Goal: Task Accomplishment & Management: Use online tool/utility

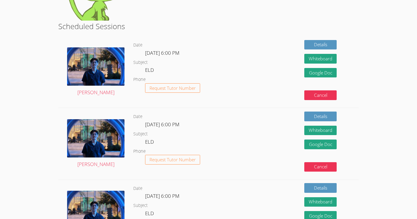
scroll to position [134, 0]
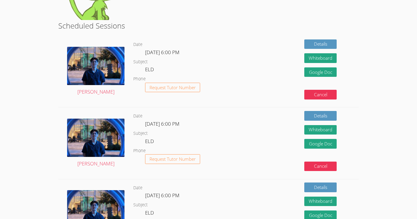
drag, startPoint x: 361, startPoint y: 85, endPoint x: 373, endPoint y: 64, distance: 24.6
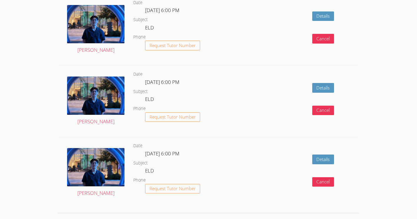
scroll to position [770, 0]
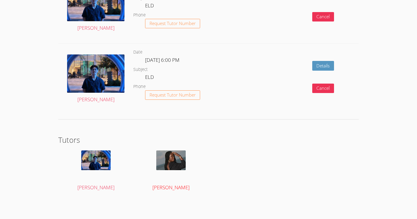
click at [173, 164] on img at bounding box center [170, 160] width 29 height 20
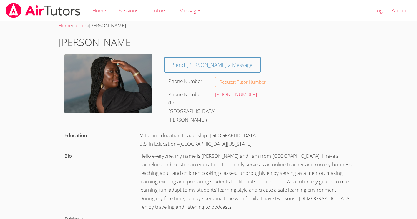
drag, startPoint x: 32, startPoint y: 81, endPoint x: 25, endPoint y: 49, distance: 32.8
click at [25, 49] on body "Home Sessions Tutors Messages Logout Yae Joon Home › Tutors › Melissa Obichukwu…" at bounding box center [208, 109] width 417 height 219
click at [95, 16] on link "Home" at bounding box center [99, 10] width 26 height 21
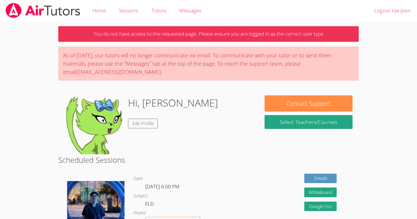
click at [29, 50] on body "Home Sessions Tutors Messages Logout Yae Joon You do not have access to the req…" at bounding box center [208, 109] width 417 height 219
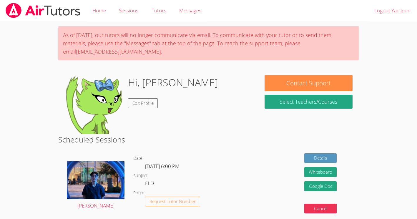
drag, startPoint x: 0, startPoint y: 0, endPoint x: 40, endPoint y: 52, distance: 65.7
click at [40, 52] on body "Home Sessions Tutors Messages Logout Yae Joon As of Saturday, March 22nd, our t…" at bounding box center [208, 109] width 417 height 219
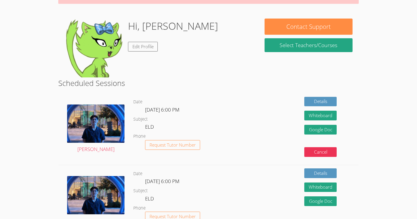
scroll to position [56, 0]
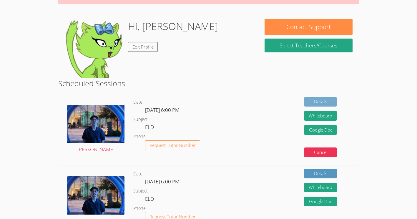
click at [319, 100] on link "Details" at bounding box center [320, 102] width 32 height 10
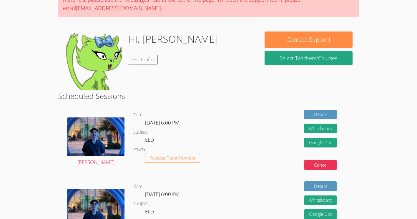
scroll to position [42, 0]
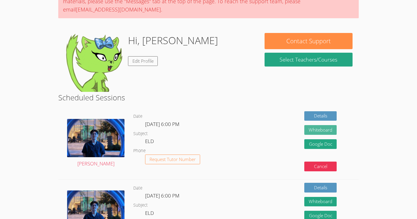
click at [314, 129] on button "Whiteboard" at bounding box center [320, 130] width 32 height 10
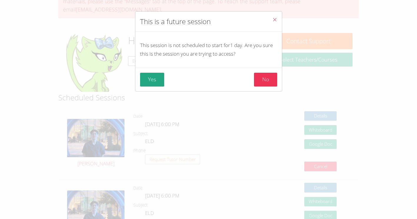
click at [274, 19] on button "Close" at bounding box center [274, 20] width 14 height 18
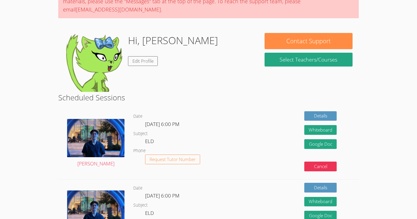
click at [239, 111] on div "Details Whiteboard Hidden Google Doc Cancel" at bounding box center [299, 143] width 120 height 71
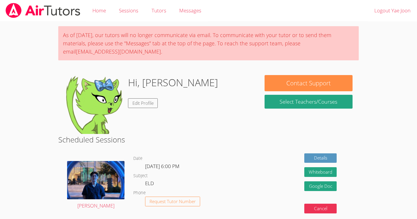
scroll to position [37, 0]
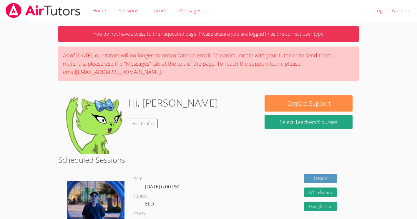
click at [22, 70] on body "Home Sessions Tutors Messages Logout Yae Joon You do not have access to the req…" at bounding box center [208, 109] width 417 height 219
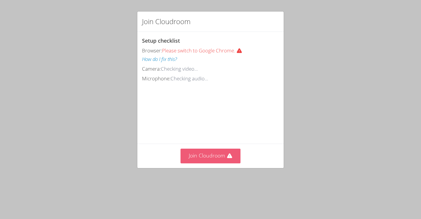
click at [200, 163] on button "Join Cloudroom" at bounding box center [211, 156] width 60 height 14
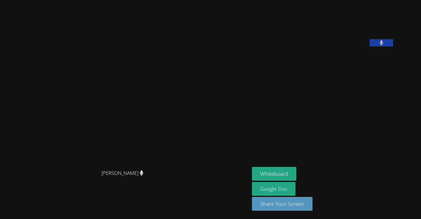
click at [383, 45] on icon at bounding box center [382, 42] width 4 height 5
click at [385, 45] on icon at bounding box center [382, 42] width 6 height 5
click at [195, 190] on div "[PERSON_NAME]" at bounding box center [124, 178] width 245 height 24
click at [334, 132] on aside "Yae Joon Jo Whiteboard Google Doc Share Your Screen" at bounding box center [323, 109] width 147 height 219
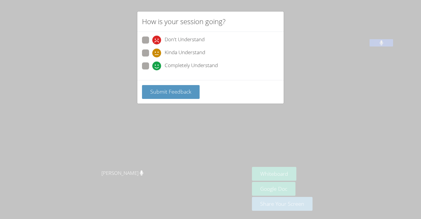
click at [334, 132] on div "How is your session going? Don't Understand Kinda Understand Completely Underst…" at bounding box center [210, 109] width 421 height 219
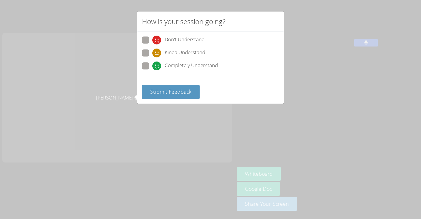
click at [215, 64] on span "Completely Understand" at bounding box center [191, 65] width 53 height 9
click at [157, 64] on input "Completely Understand" at bounding box center [154, 64] width 5 height 5
radio input "true"
click at [185, 94] on span "Submit Feedback" at bounding box center [170, 91] width 41 height 7
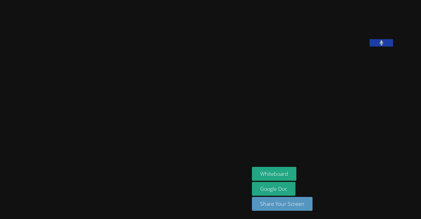
click at [334, 132] on aside "Yae Joon Jo Whiteboard Google Doc Share Your Screen" at bounding box center [323, 109] width 147 height 219
click at [296, 169] on button "Whiteboard" at bounding box center [274, 174] width 44 height 14
